Goal: Information Seeking & Learning: Learn about a topic

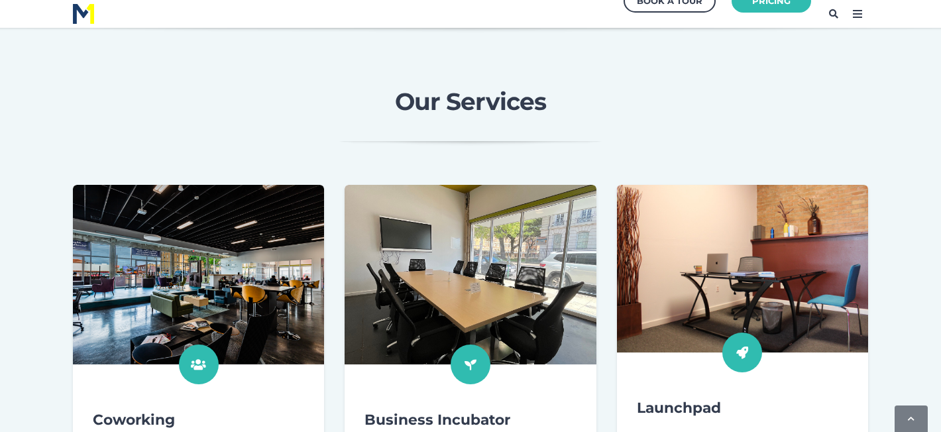
scroll to position [349, 0]
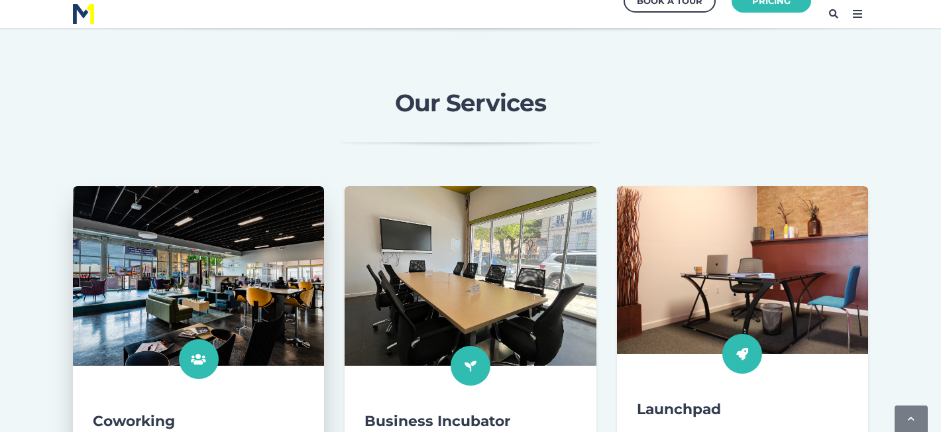
click at [250, 284] on img at bounding box center [198, 276] width 276 height 197
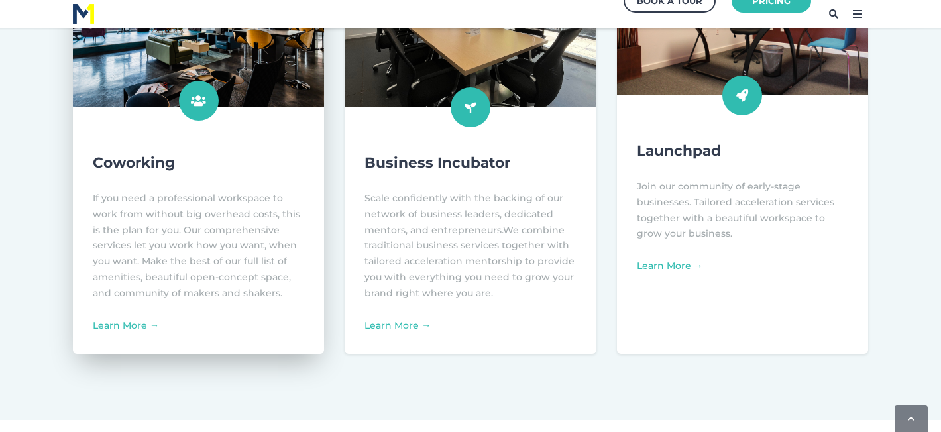
scroll to position [608, 0]
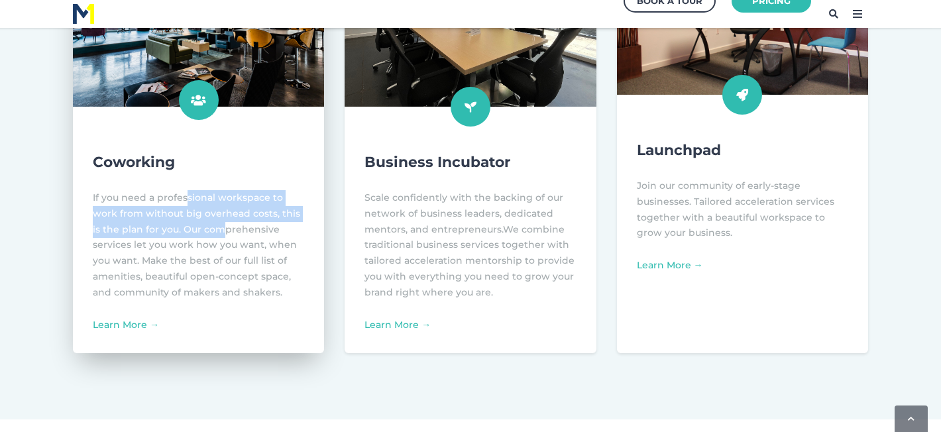
drag, startPoint x: 186, startPoint y: 198, endPoint x: 189, endPoint y: 235, distance: 36.6
click at [189, 235] on span "If you need a professional workspace to work from without big overhead costs, t…" at bounding box center [196, 244] width 207 height 107
click at [125, 327] on link "Learn More →" at bounding box center [126, 325] width 66 height 12
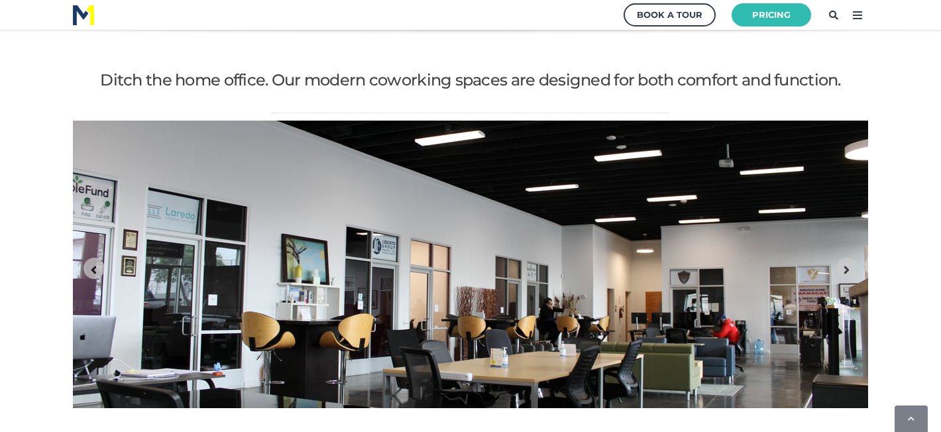
scroll to position [1539, 0]
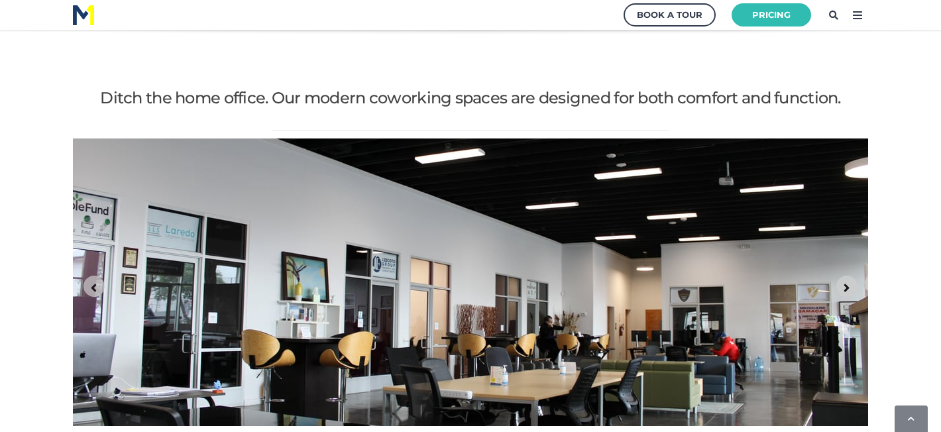
click at [848, 282] on icon "Next slide" at bounding box center [846, 288] width 13 height 13
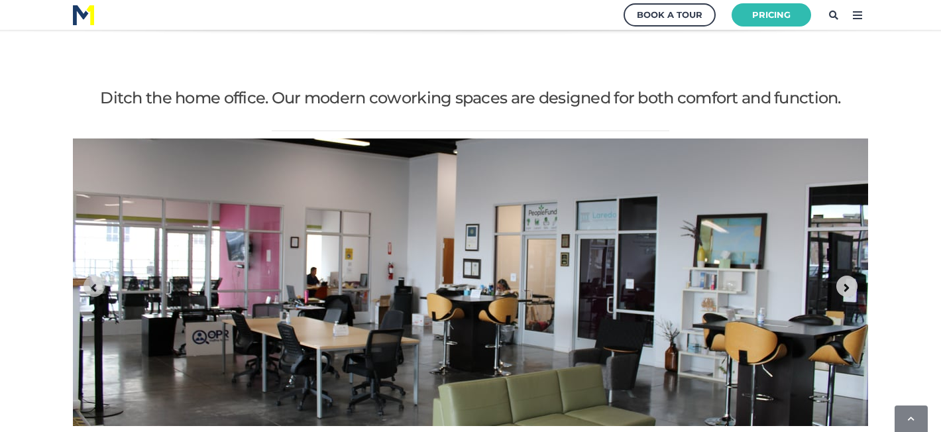
click at [848, 282] on icon "Next slide" at bounding box center [846, 288] width 13 height 13
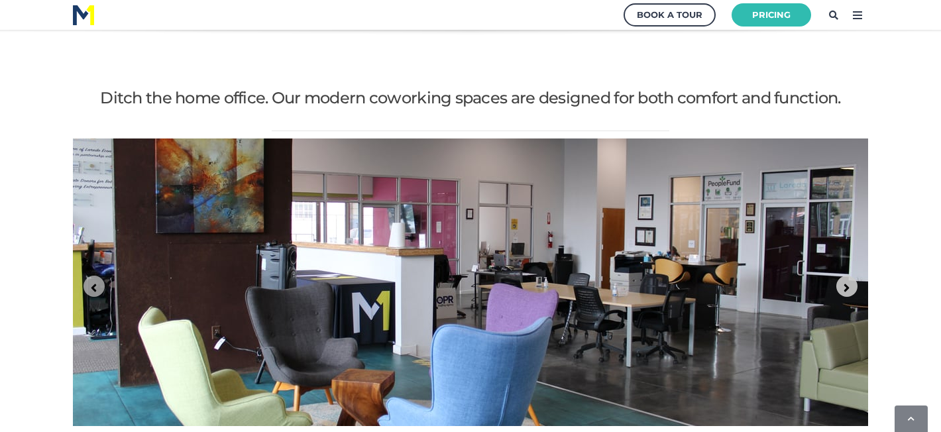
click at [848, 282] on icon "Next slide" at bounding box center [846, 288] width 13 height 13
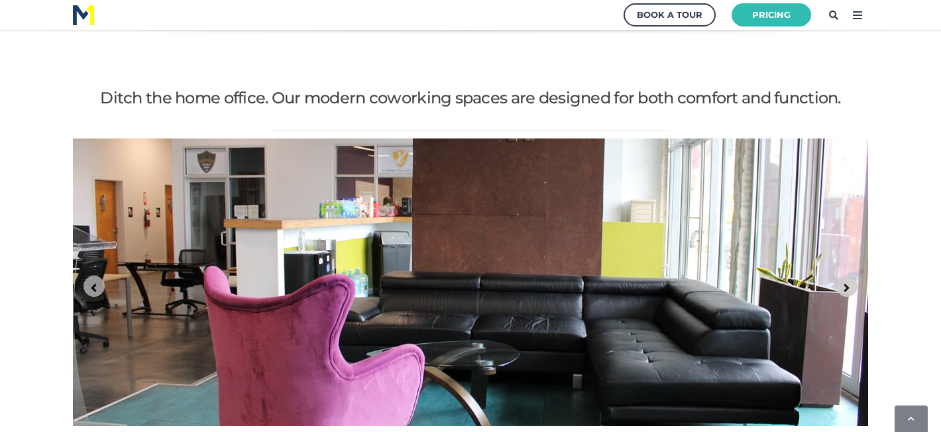
click at [847, 284] on icon "Go to first slide" at bounding box center [846, 288] width 5 height 8
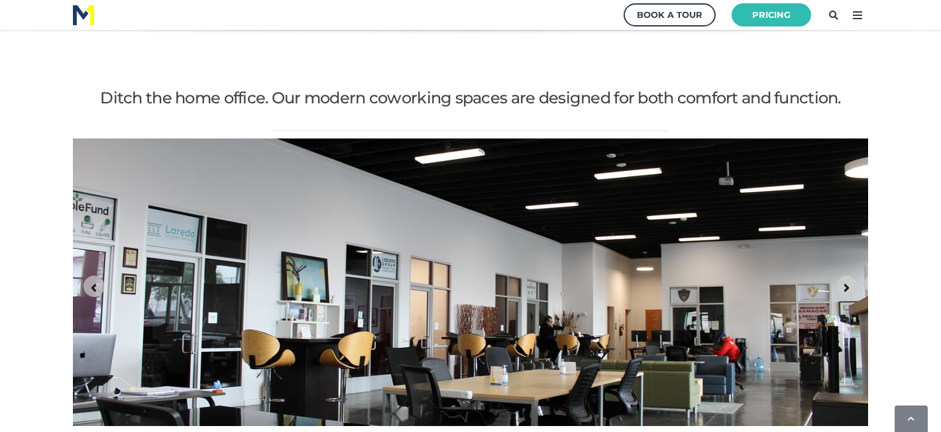
click at [847, 284] on icon "Next slide" at bounding box center [846, 288] width 5 height 8
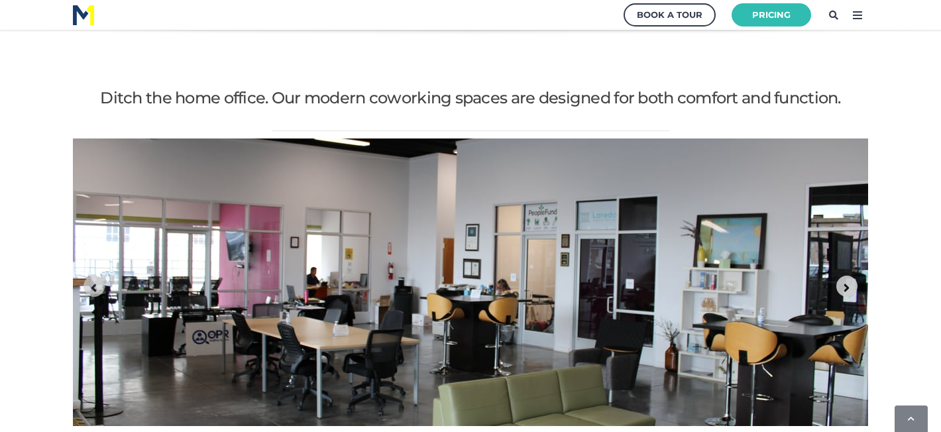
click at [847, 284] on icon "Next slide" at bounding box center [846, 288] width 5 height 8
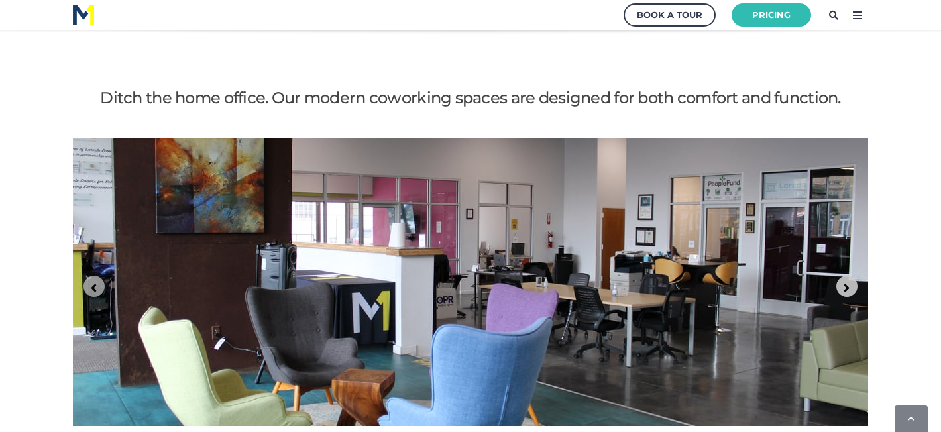
click at [847, 284] on icon "Next slide" at bounding box center [846, 288] width 5 height 8
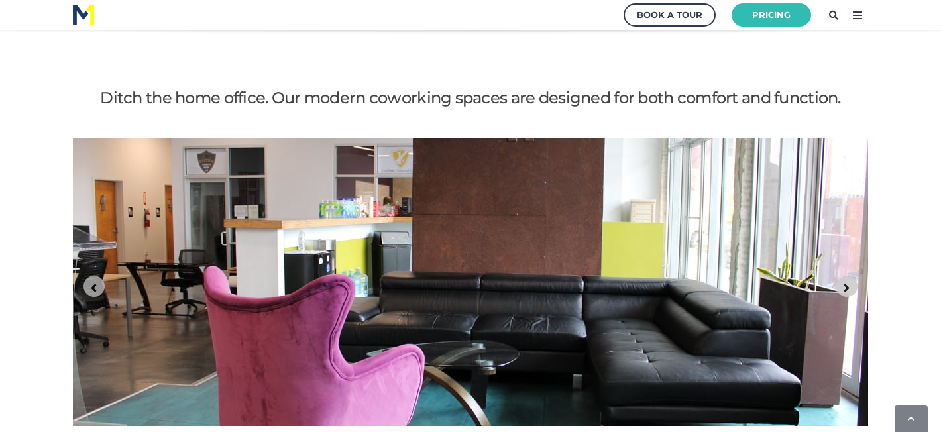
click at [847, 284] on icon "Go to first slide" at bounding box center [846, 288] width 5 height 8
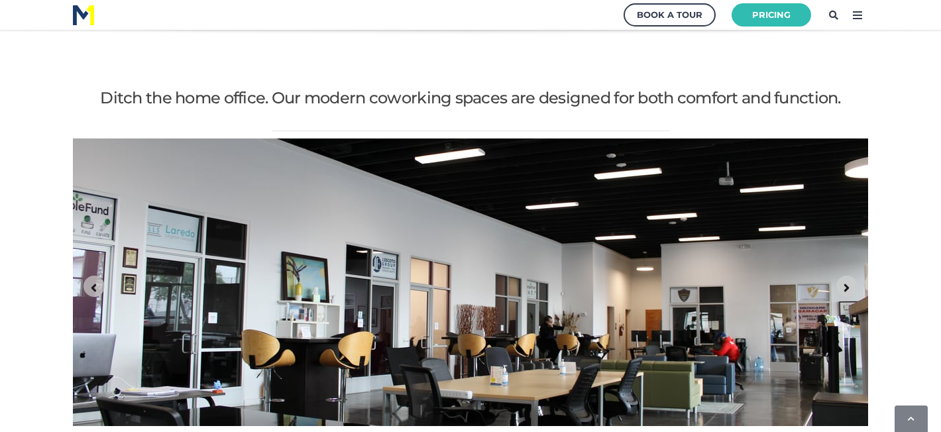
click at [847, 284] on icon "Go to first slide" at bounding box center [846, 288] width 5 height 8
